Goal: Information Seeking & Learning: Learn about a topic

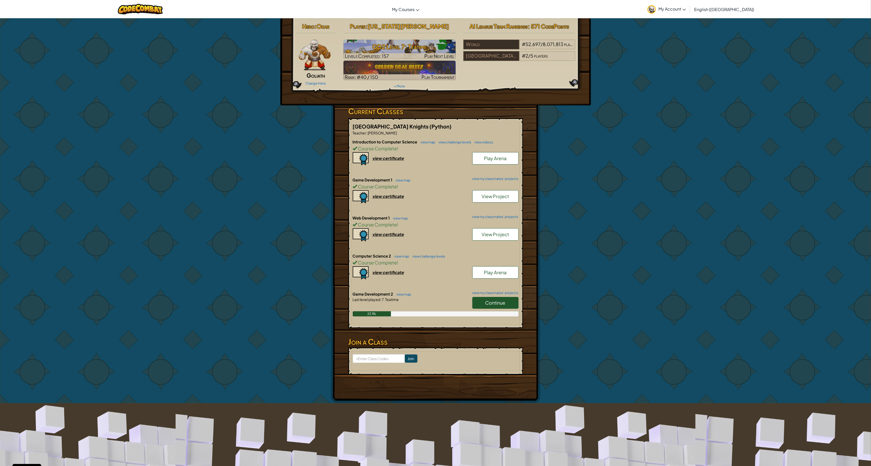
click at [494, 301] on span "Continue" at bounding box center [496, 302] width 20 height 6
click at [498, 291] on link "view my classmates' projects" at bounding box center [494, 292] width 49 height 3
click at [504, 302] on span "Continue" at bounding box center [496, 302] width 20 height 6
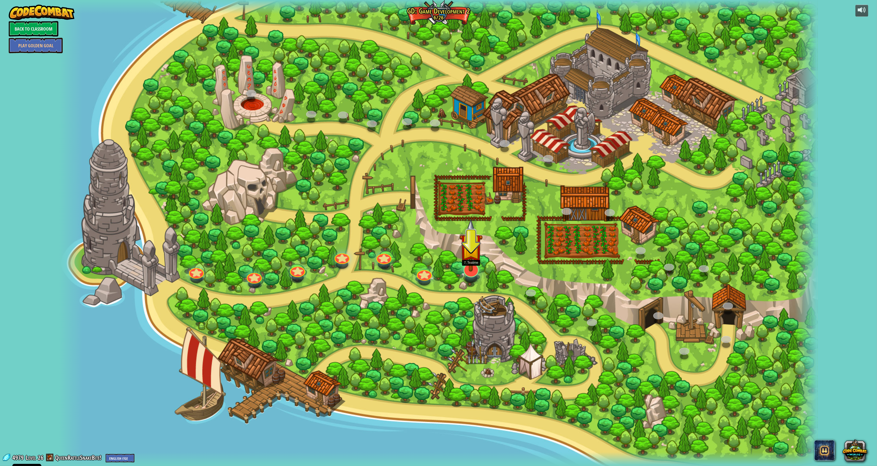
click at [465, 269] on img at bounding box center [470, 244] width 23 height 53
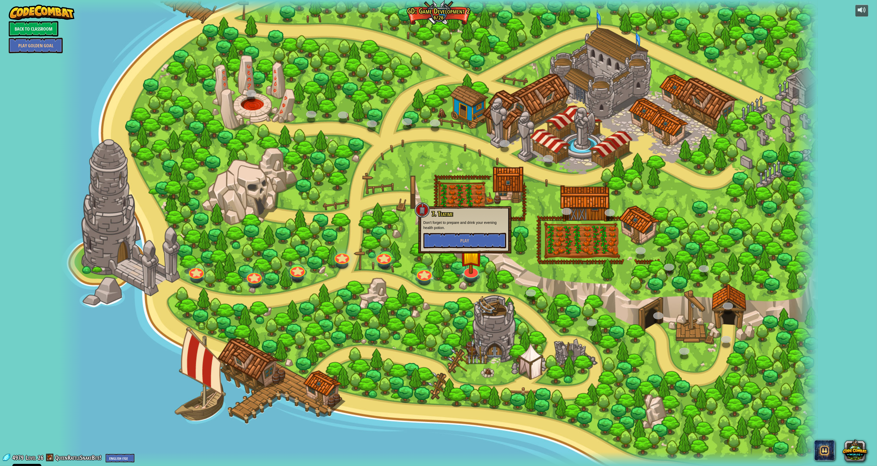
click at [503, 287] on div at bounding box center [438, 233] width 758 height 466
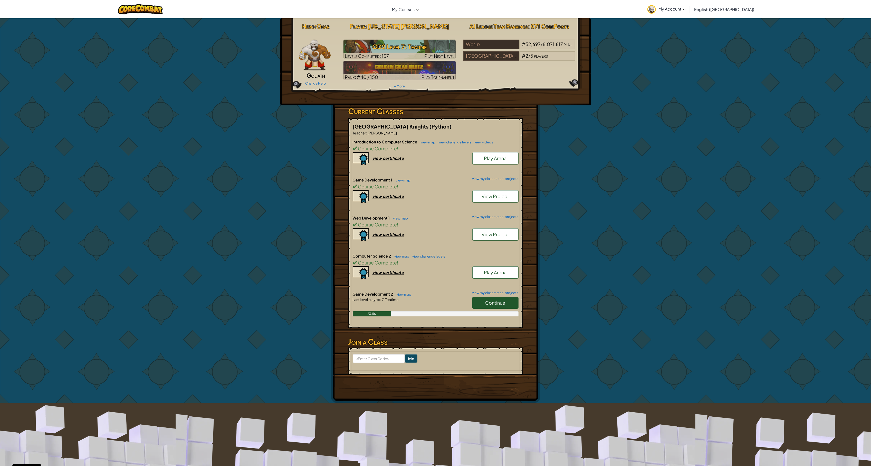
click at [490, 300] on span "Continue" at bounding box center [496, 302] width 20 height 6
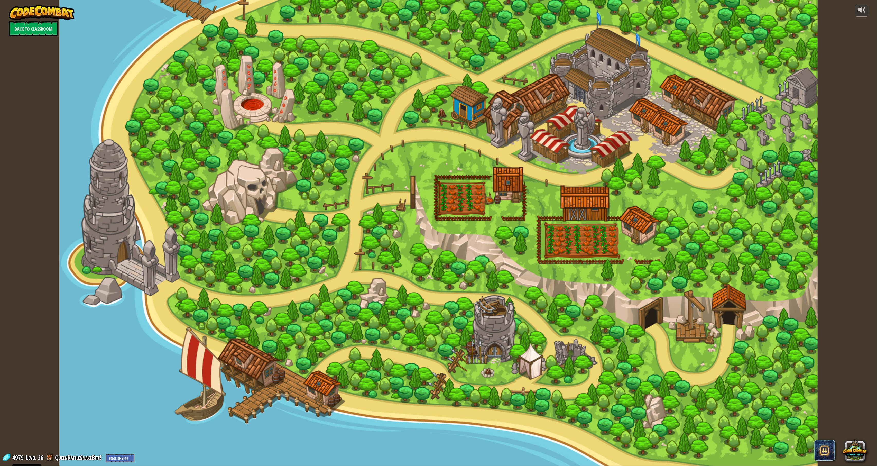
drag, startPoint x: 491, startPoint y: 304, endPoint x: 507, endPoint y: 279, distance: 29.2
click at [493, 301] on div at bounding box center [438, 233] width 758 height 466
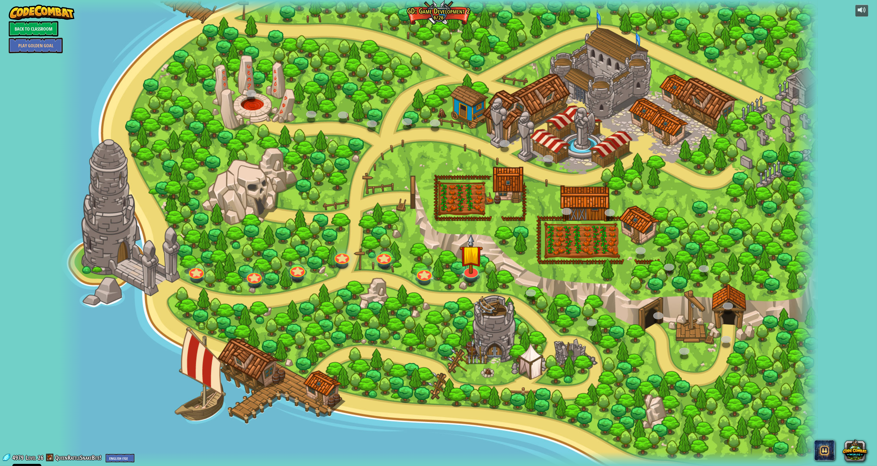
click at [520, 285] on div at bounding box center [438, 233] width 758 height 466
click at [523, 281] on div at bounding box center [438, 233] width 758 height 466
click at [469, 269] on img at bounding box center [470, 244] width 23 height 53
click at [483, 243] on button "Play" at bounding box center [469, 240] width 83 height 15
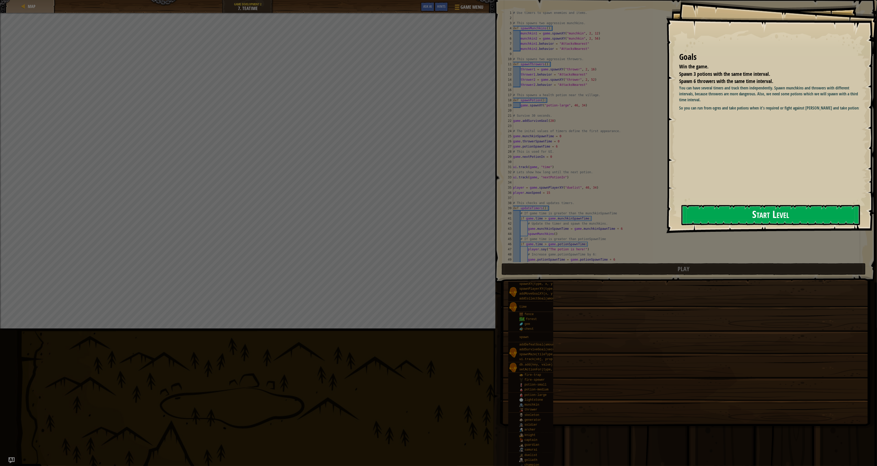
click at [799, 219] on button "Start Level" at bounding box center [770, 215] width 178 height 20
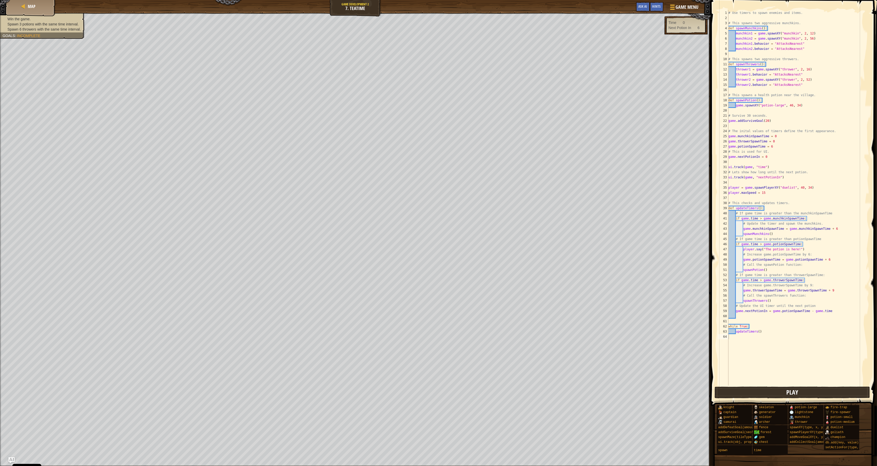
click at [810, 392] on button "Play" at bounding box center [791, 392] width 155 height 12
click at [769, 122] on div "# Use timers to spawn enemies and items. # This spawns two aggressive munchkins…" at bounding box center [798, 202] width 142 height 385
click at [791, 395] on span "Play" at bounding box center [792, 392] width 12 height 8
drag, startPoint x: 851, startPoint y: 453, endPoint x: 841, endPoint y: 459, distance: 11.1
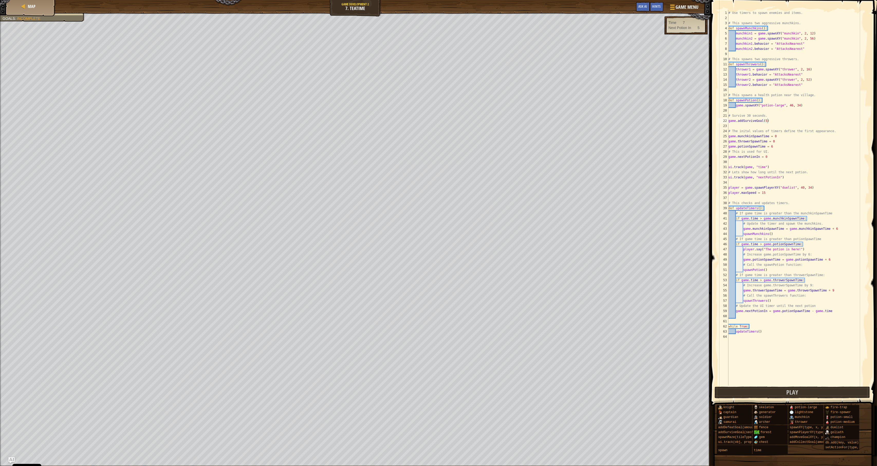
click at [850, 453] on div "knight captain guardian samurai addDefeatGoal(amount) addSurviveGoal(seconds) s…" at bounding box center [794, 430] width 157 height 50
click at [774, 148] on div "# Use timers to spawn enemies and items. # This spawns two aggressive munchkins…" at bounding box center [798, 202] width 142 height 385
type textarea "game.potionSpawnTime = 1"
click at [842, 392] on button "Play" at bounding box center [791, 392] width 155 height 12
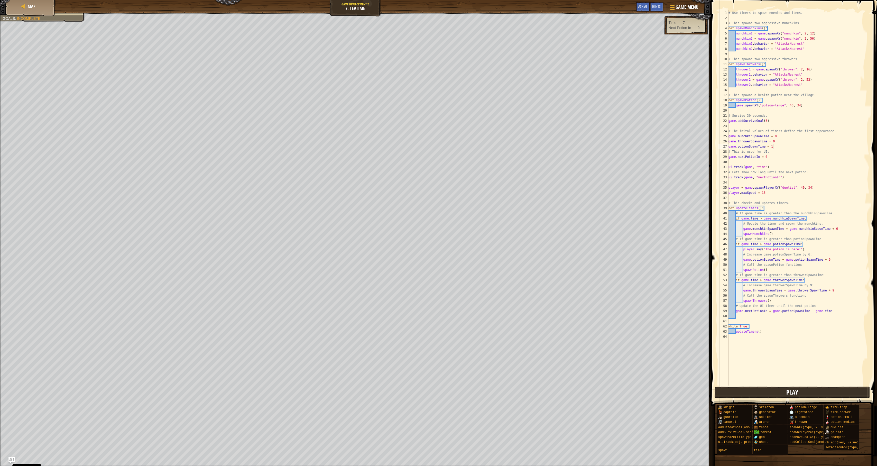
click at [823, 398] on button "Play" at bounding box center [791, 392] width 155 height 12
